Goal: Obtain resource: Download file/media

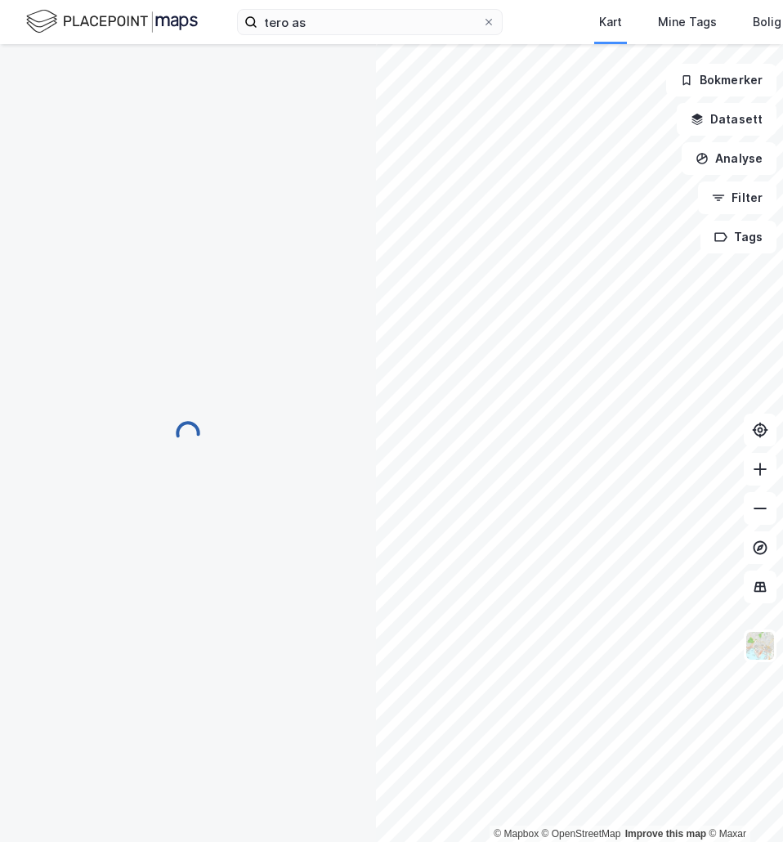
scroll to position [4, 0]
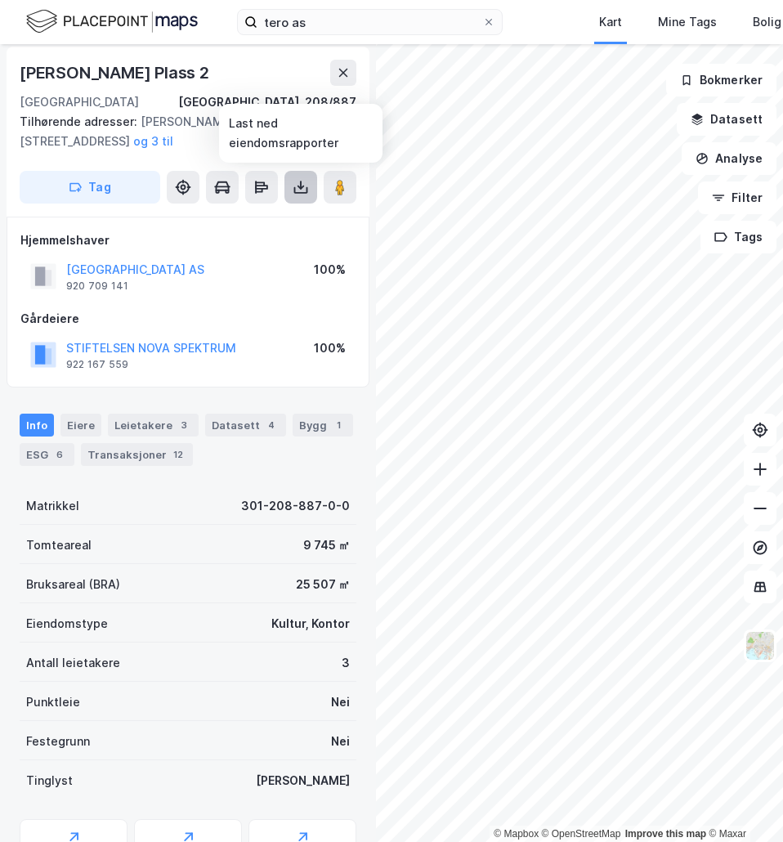
click at [299, 181] on icon at bounding box center [301, 187] width 16 height 16
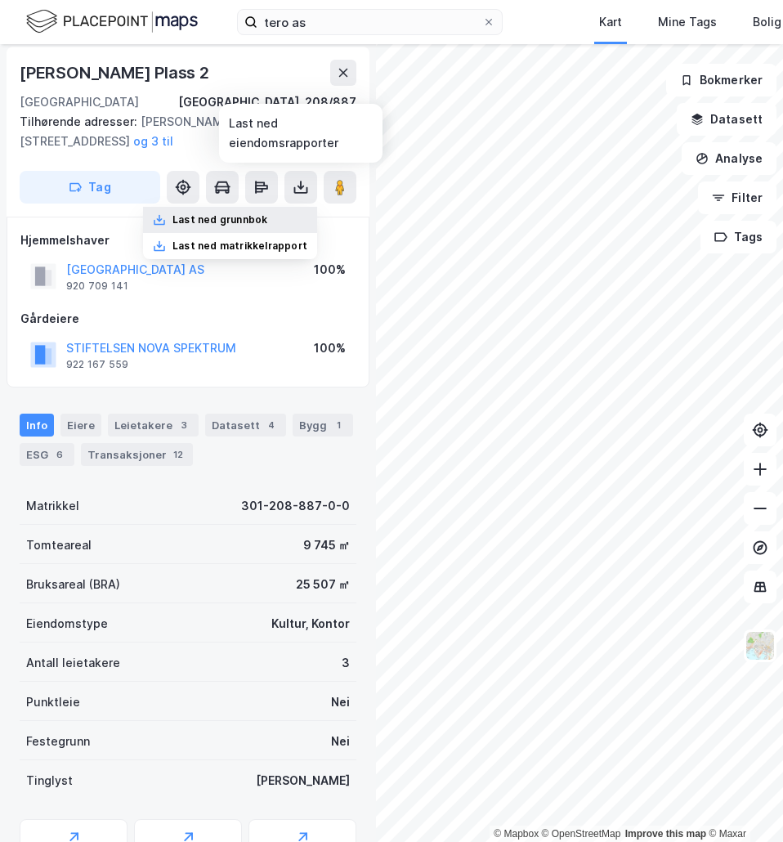
click at [275, 214] on div "Last ned grunnbok" at bounding box center [230, 220] width 174 height 26
